Goal: Browse casually

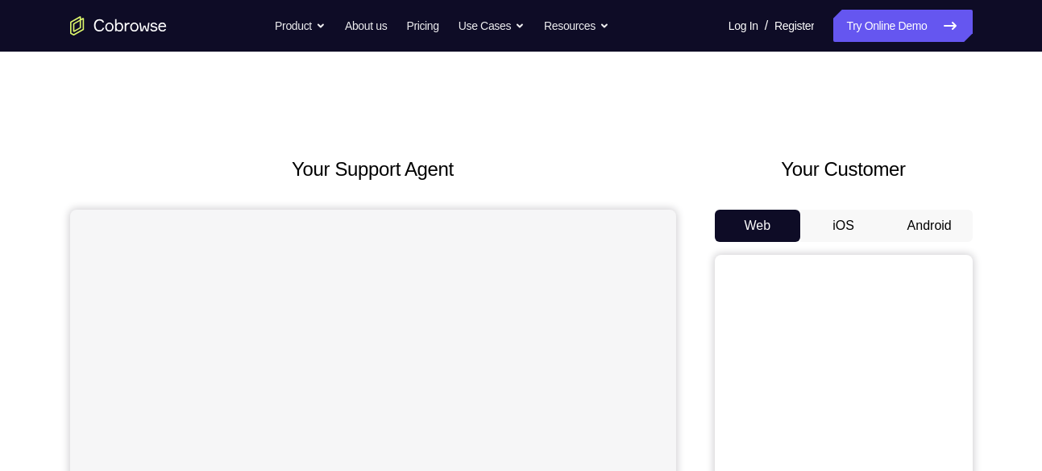
click at [935, 231] on button "Android" at bounding box center [929, 225] width 86 height 32
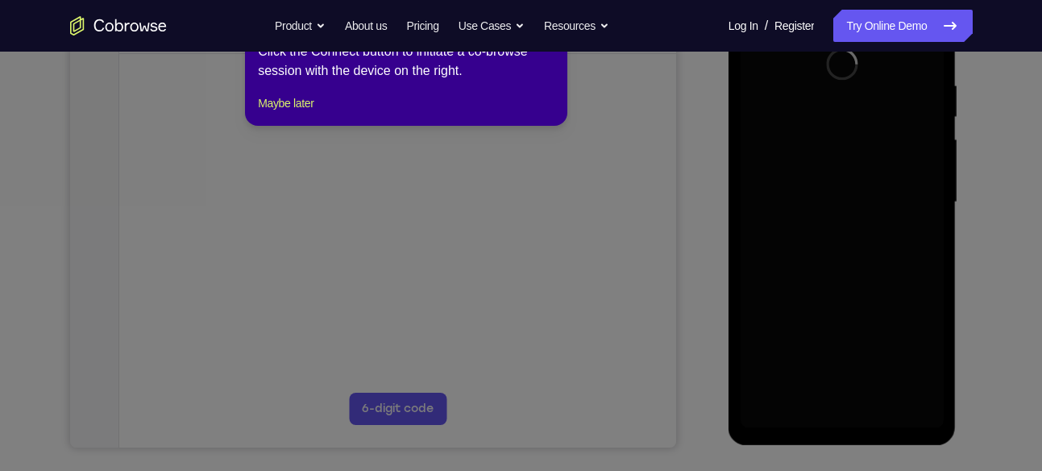
scroll to position [92, 0]
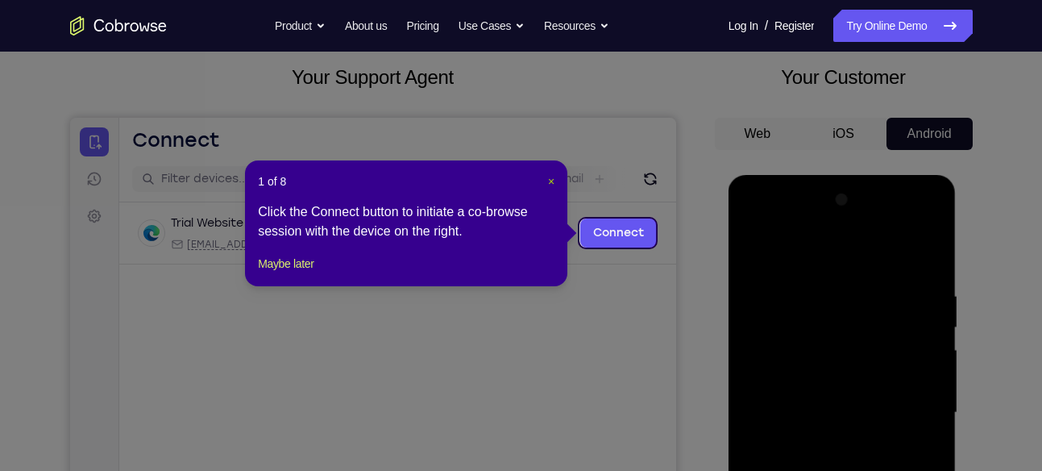
click at [553, 182] on span "×" at bounding box center [551, 181] width 6 height 13
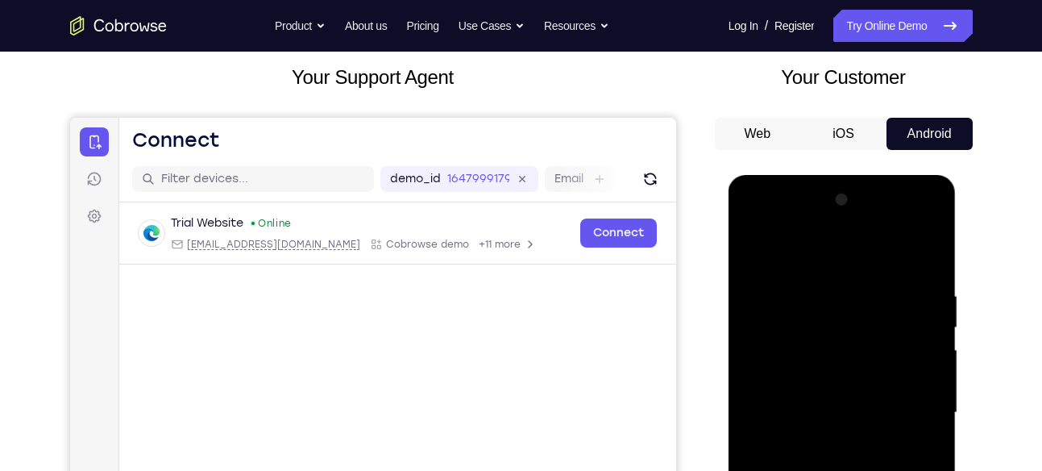
scroll to position [345, 0]
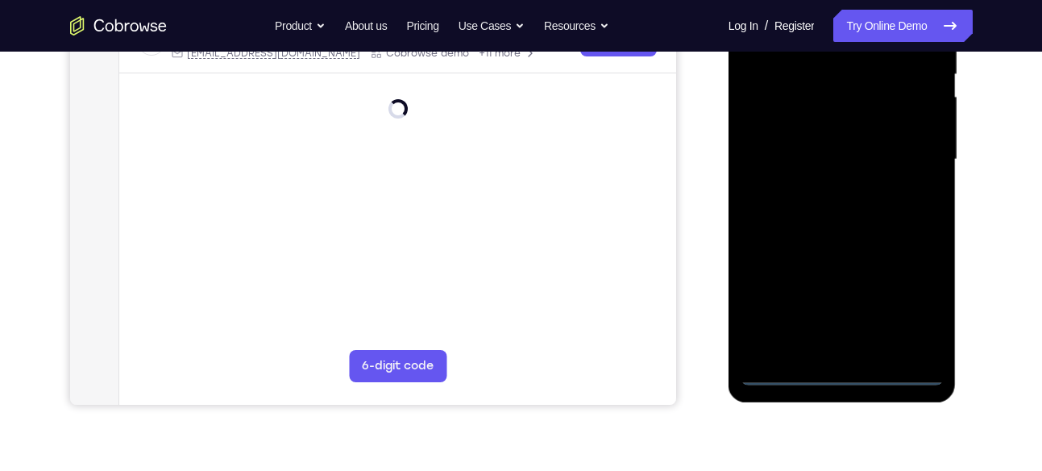
click at [843, 371] on div at bounding box center [841, 159] width 203 height 451
click at [910, 284] on div at bounding box center [841, 159] width 203 height 451
click at [910, 298] on div at bounding box center [841, 159] width 203 height 451
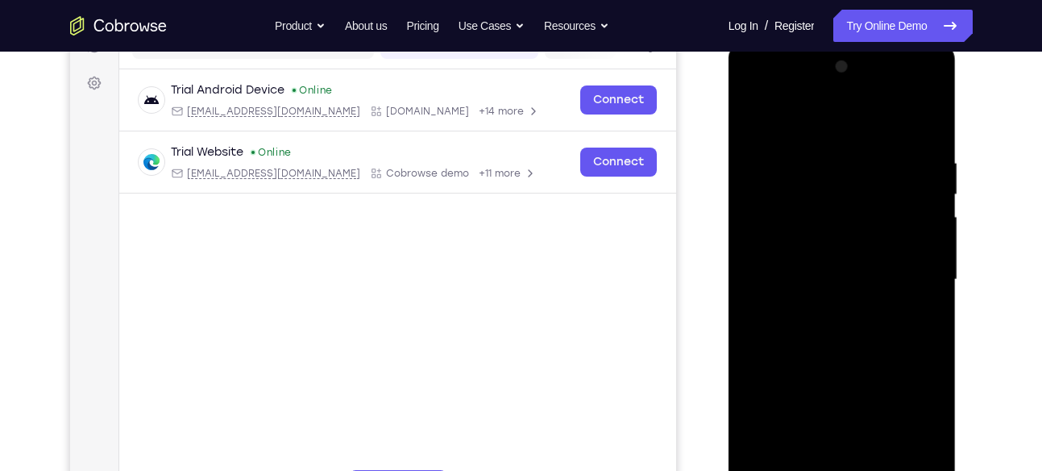
scroll to position [222, 0]
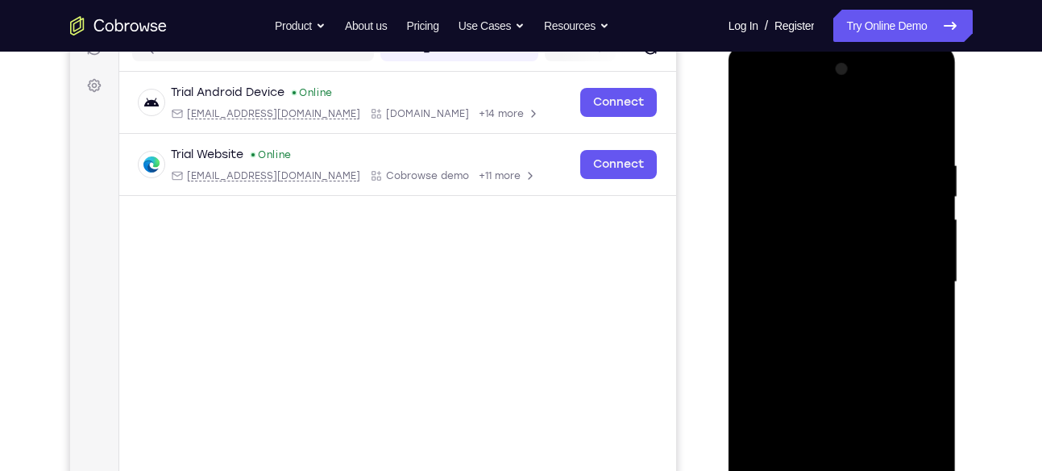
click at [803, 121] on div at bounding box center [841, 281] width 203 height 451
click at [920, 272] on div at bounding box center [841, 281] width 203 height 451
click at [823, 306] on div at bounding box center [841, 281] width 203 height 451
click at [827, 261] on div at bounding box center [841, 281] width 203 height 451
click at [850, 301] on div at bounding box center [841, 281] width 203 height 451
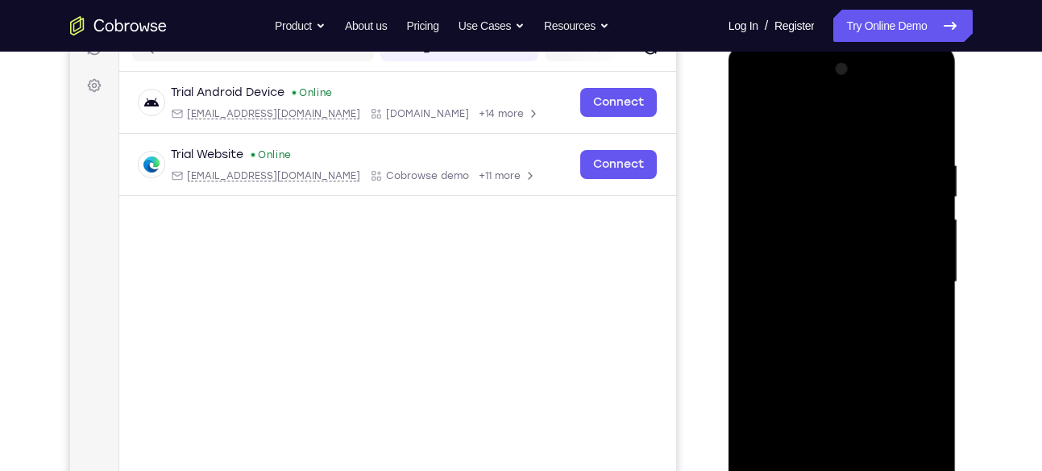
click at [837, 259] on div at bounding box center [841, 281] width 203 height 451
click at [781, 280] on div at bounding box center [841, 281] width 203 height 451
click at [790, 262] on div at bounding box center [841, 281] width 203 height 451
click at [795, 290] on div at bounding box center [841, 281] width 203 height 451
click at [835, 296] on div at bounding box center [841, 281] width 203 height 451
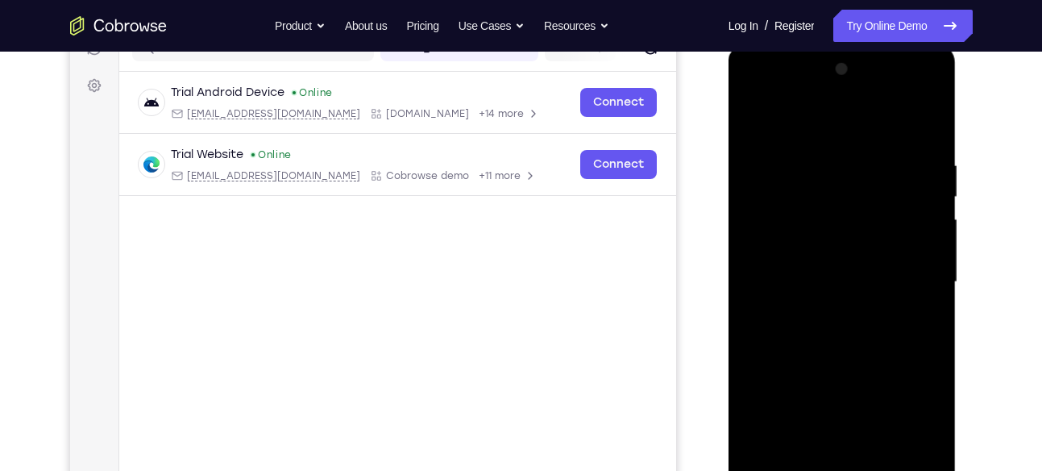
click at [835, 371] on div at bounding box center [841, 281] width 203 height 451
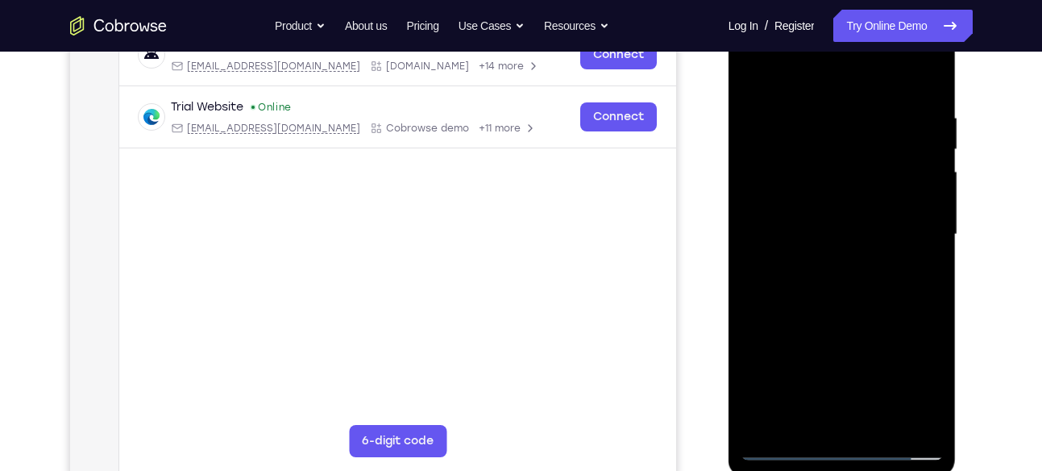
scroll to position [271, 0]
click at [856, 205] on div at bounding box center [841, 233] width 203 height 451
drag, startPoint x: 856, startPoint y: 342, endPoint x: 873, endPoint y: 191, distance: 152.4
click at [873, 191] on div at bounding box center [841, 233] width 203 height 451
drag, startPoint x: 838, startPoint y: 388, endPoint x: 848, endPoint y: 235, distance: 152.6
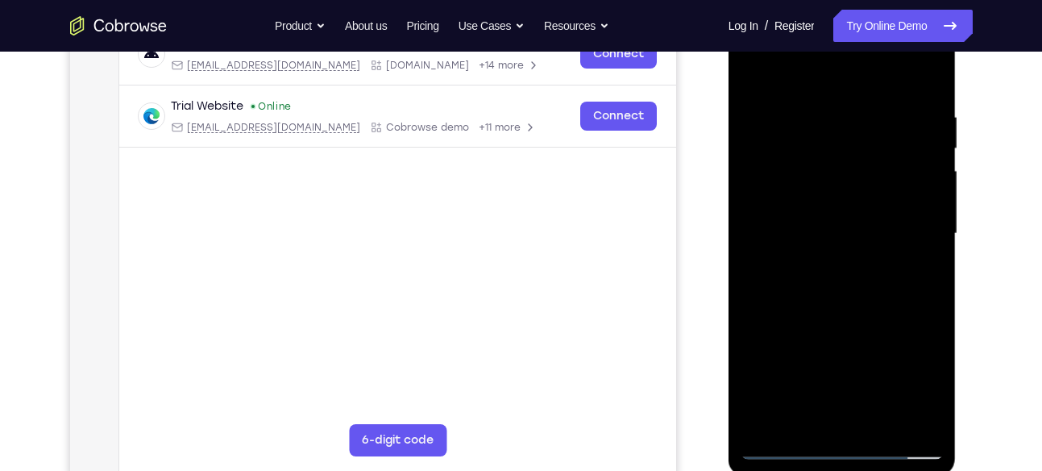
click at [848, 235] on div at bounding box center [841, 233] width 203 height 451
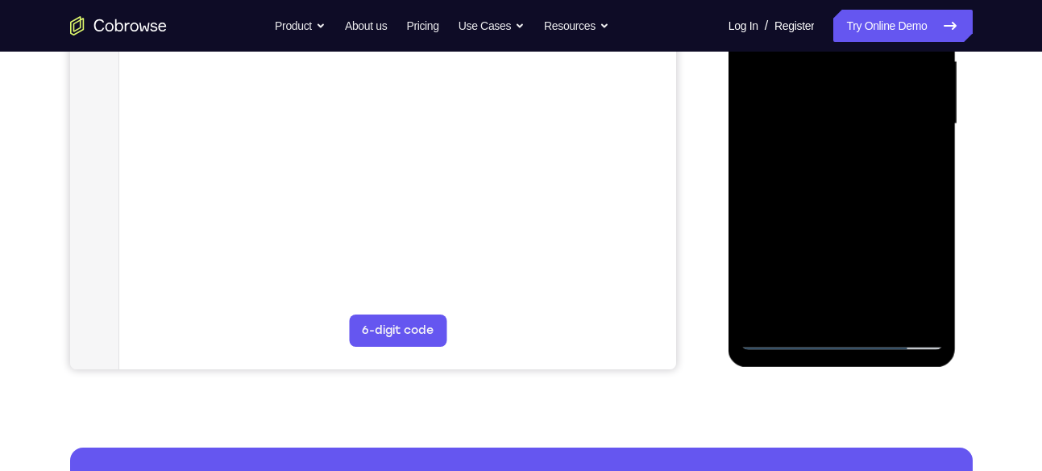
scroll to position [379, 0]
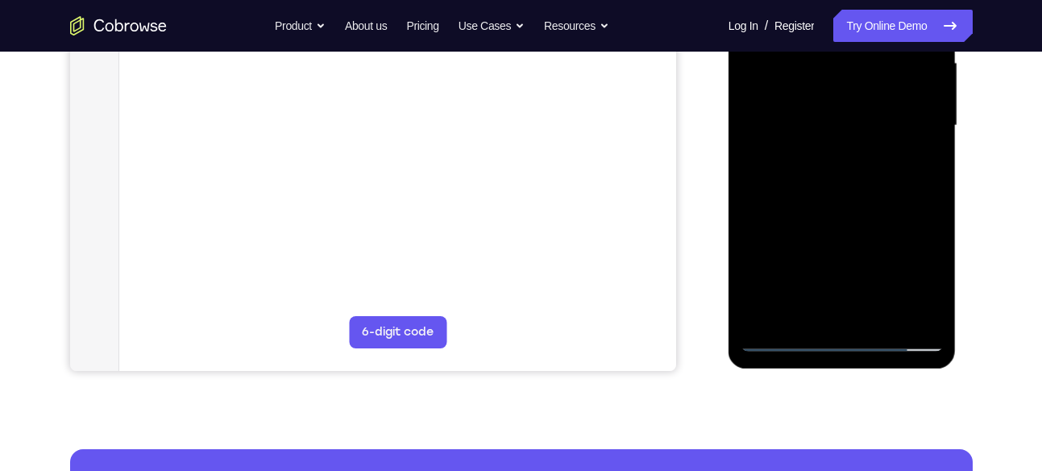
click at [844, 303] on div at bounding box center [841, 125] width 203 height 451
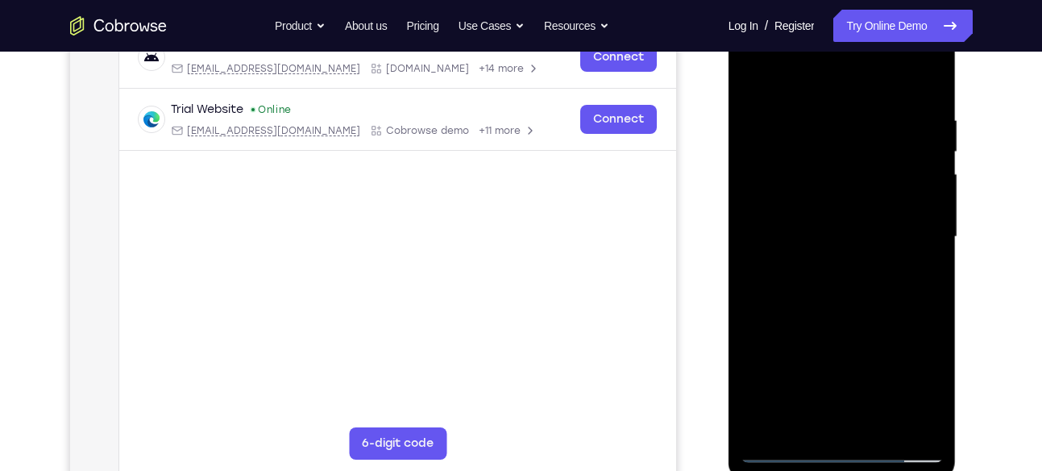
scroll to position [204, 0]
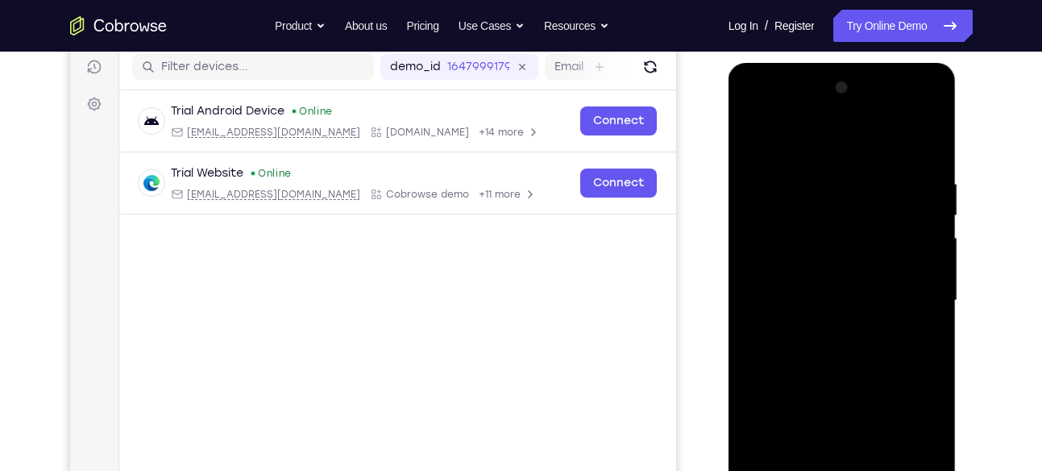
click at [800, 302] on div at bounding box center [841, 300] width 203 height 451
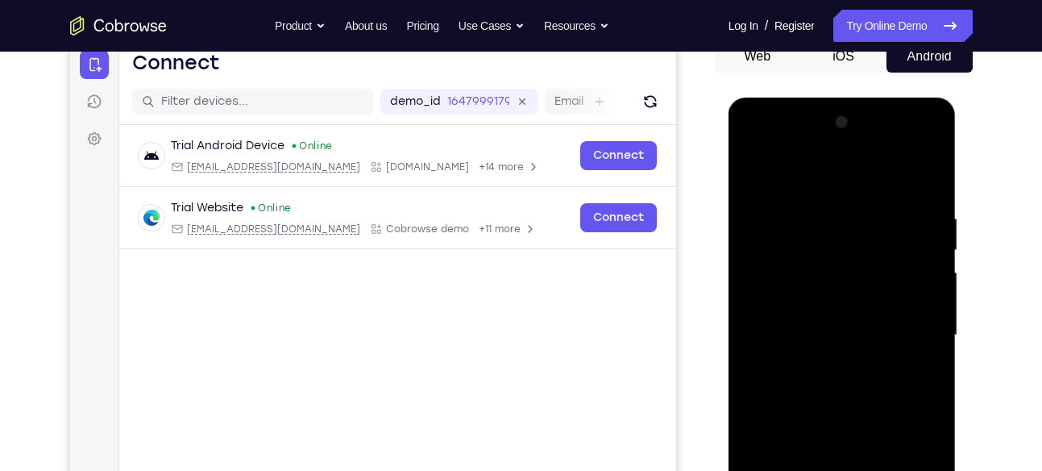
scroll to position [168, 0]
click at [769, 336] on div at bounding box center [841, 335] width 203 height 451
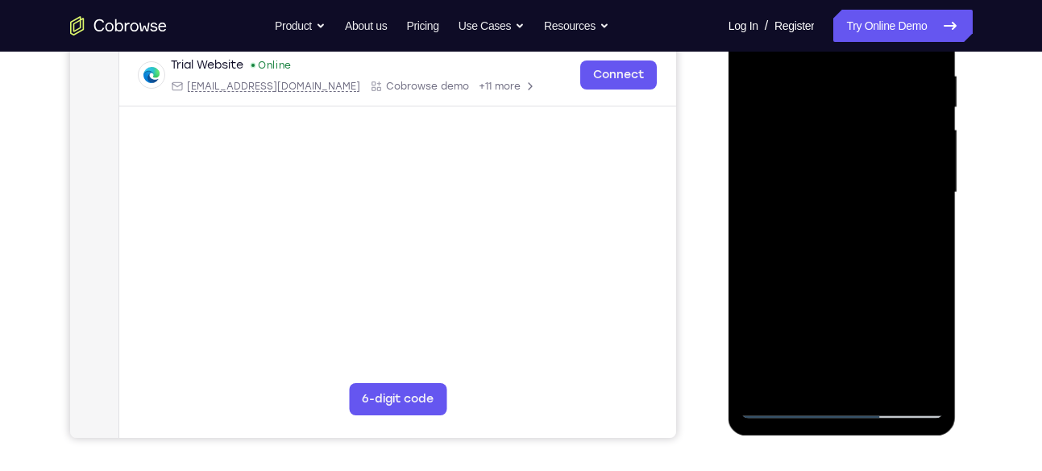
scroll to position [0, 0]
